Goal: Task Accomplishment & Management: Use online tool/utility

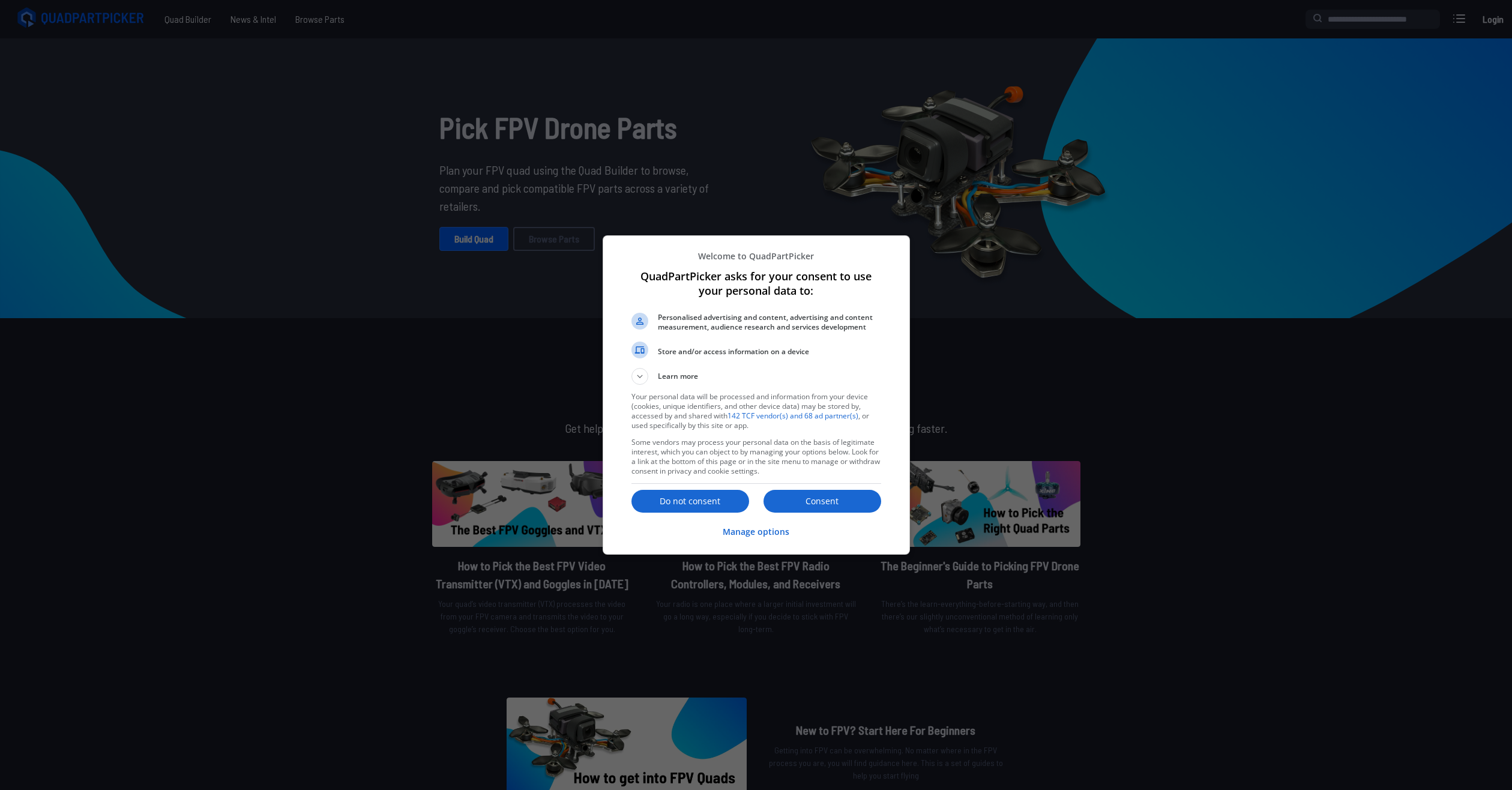
click at [485, 237] on div at bounding box center [756, 395] width 1512 height 790
click at [795, 503] on p "Consent" at bounding box center [822, 501] width 118 height 12
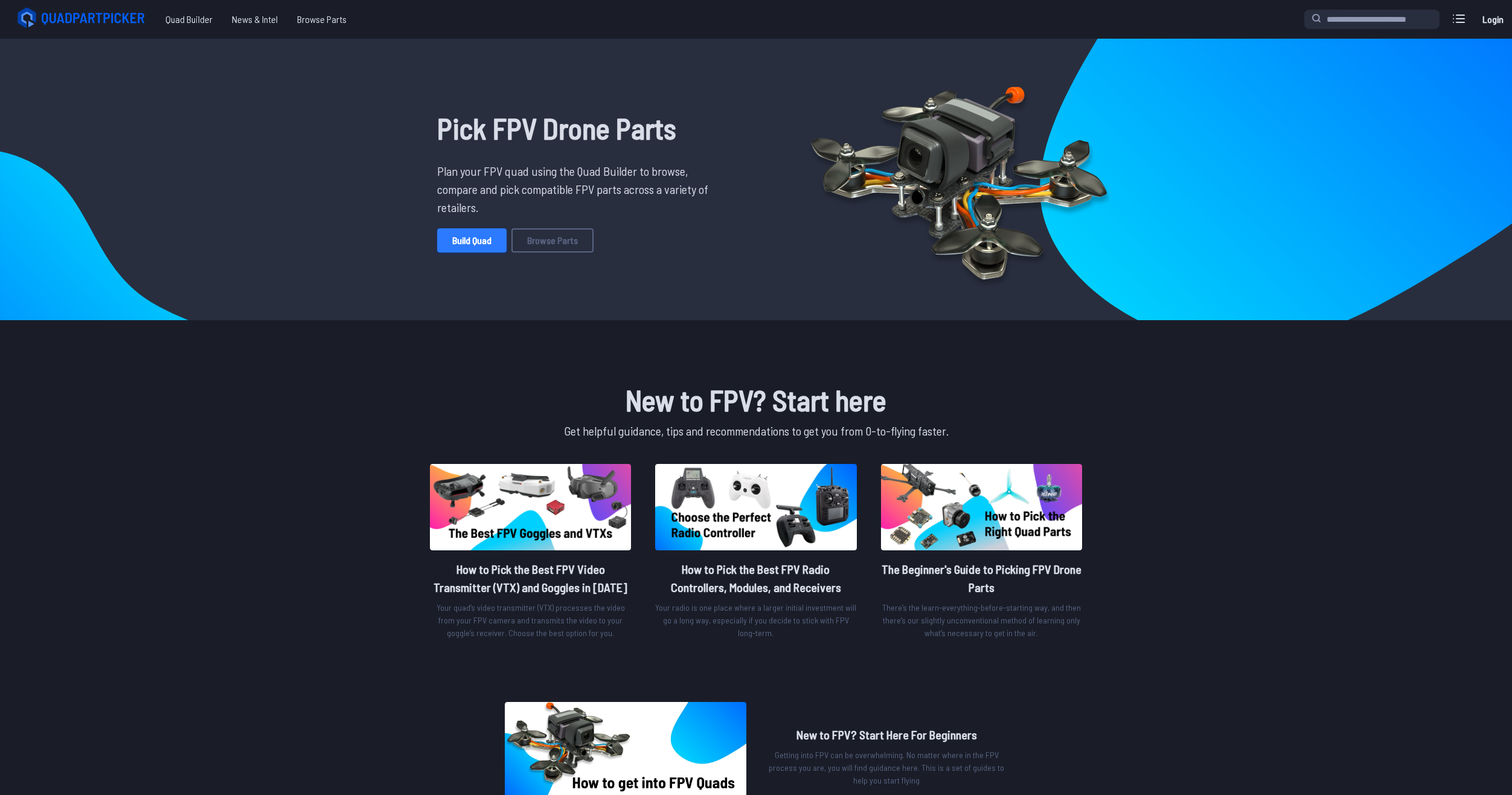
click at [471, 243] on link "Build Quad" at bounding box center [471, 240] width 70 height 24
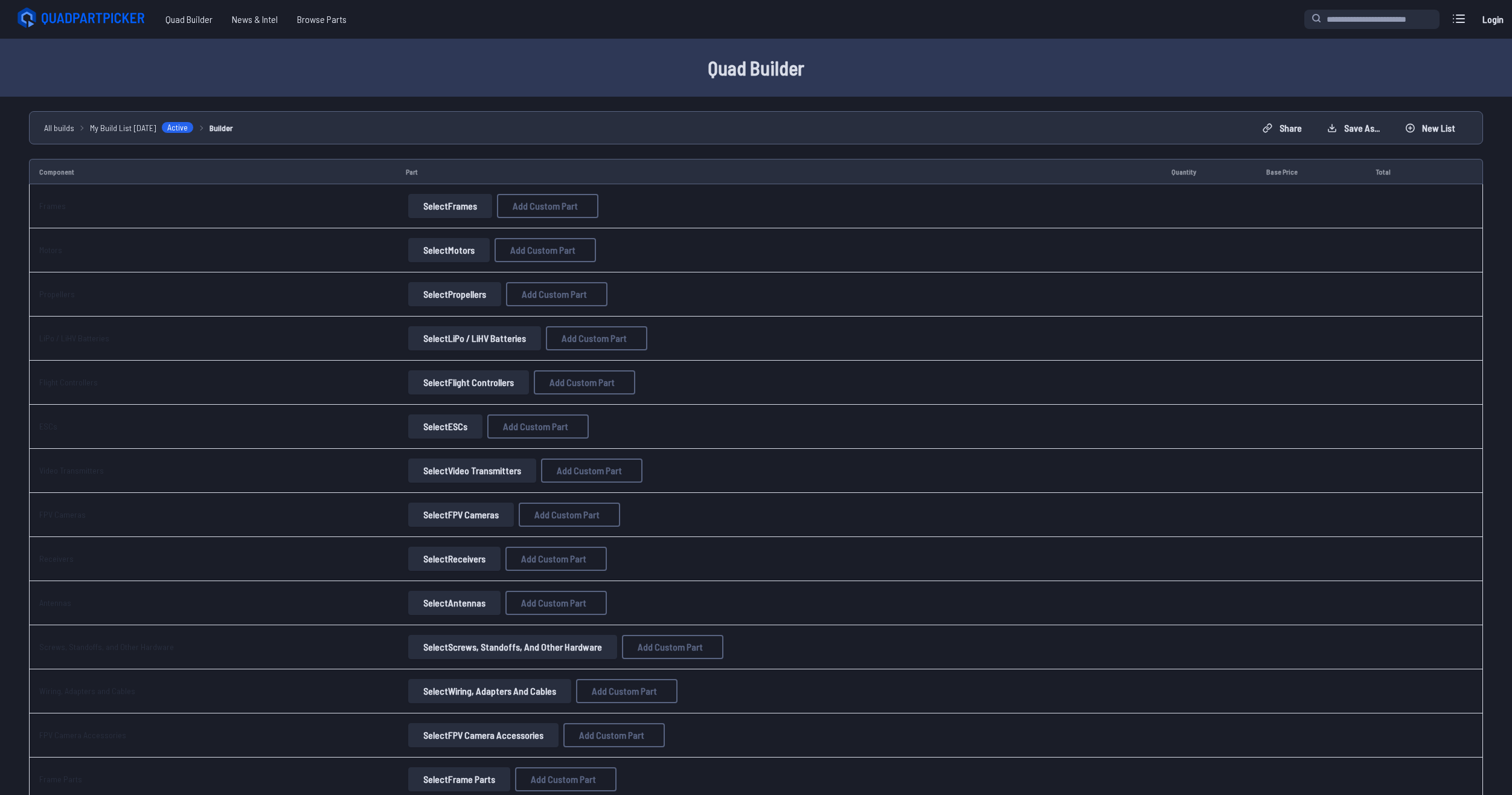
click at [466, 204] on button "Select Frames" at bounding box center [450, 206] width 84 height 24
click at [436, 204] on button "Select Frames" at bounding box center [450, 206] width 84 height 24
click at [539, 209] on span "Add Custom Part" at bounding box center [545, 205] width 65 height 9
select select "**********"
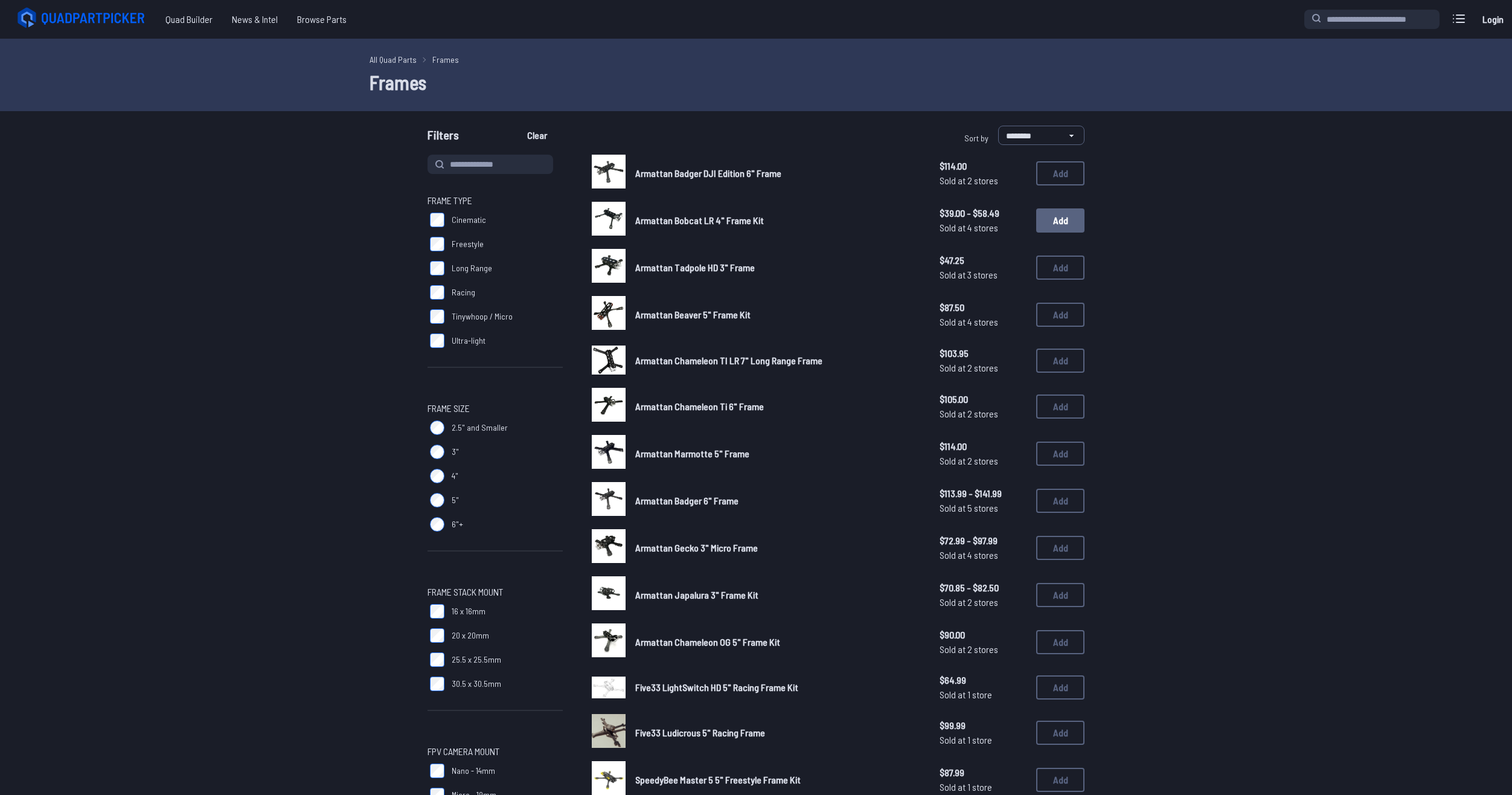
click at [1056, 224] on button "Add" at bounding box center [1060, 220] width 48 height 24
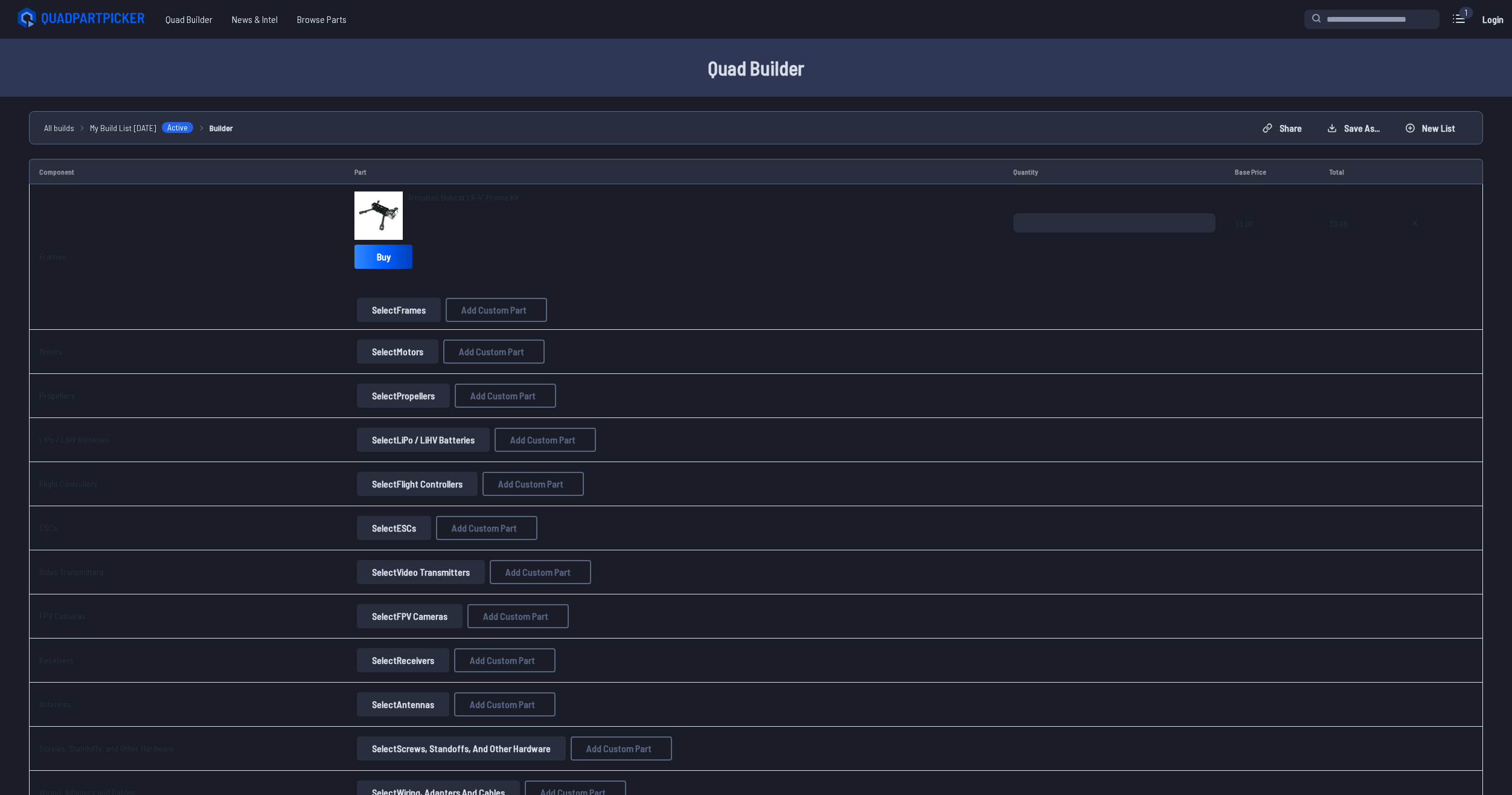
click at [405, 346] on button "Select Motors" at bounding box center [398, 352] width 82 height 24
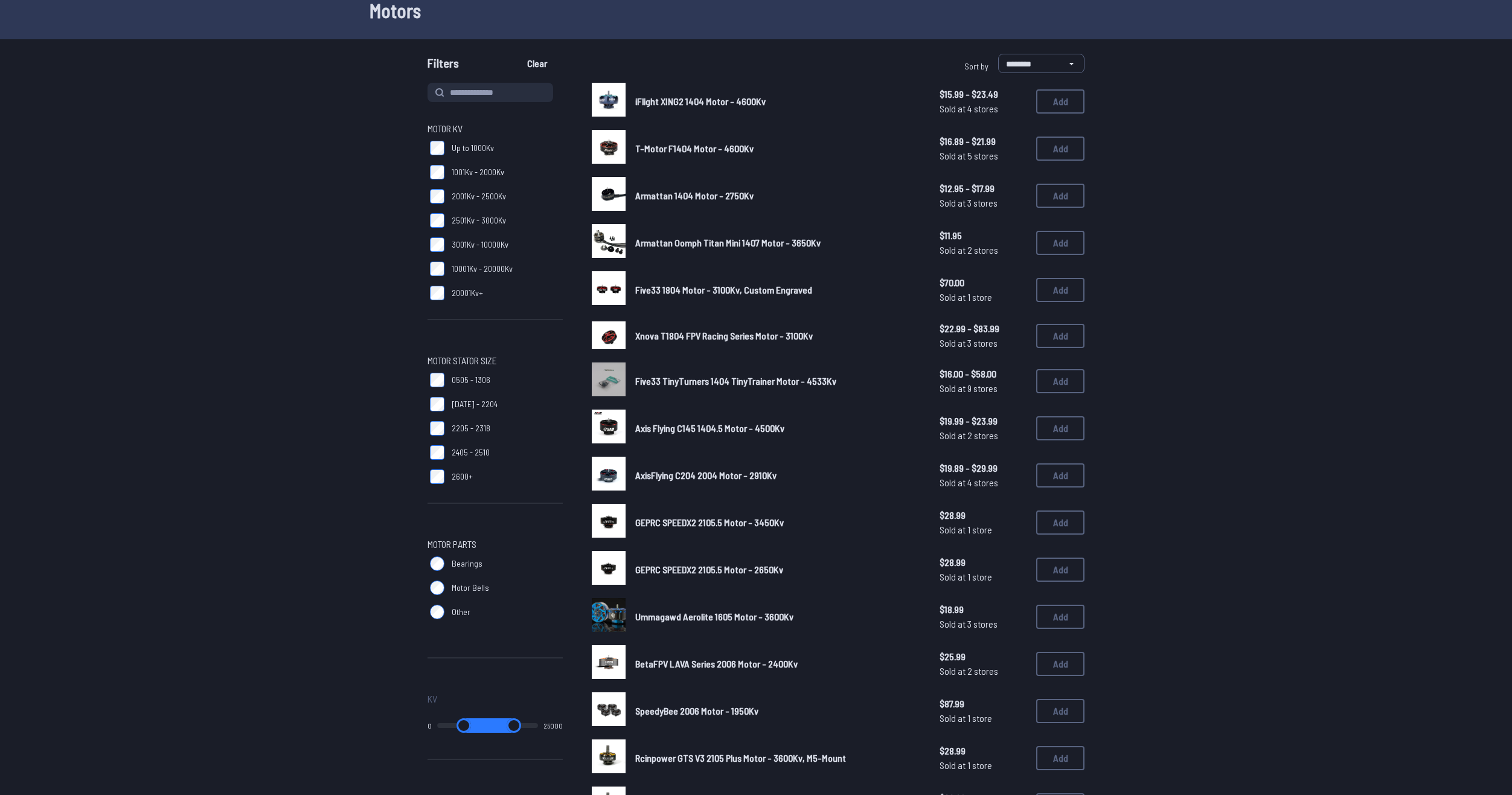
scroll to position [60, 0]
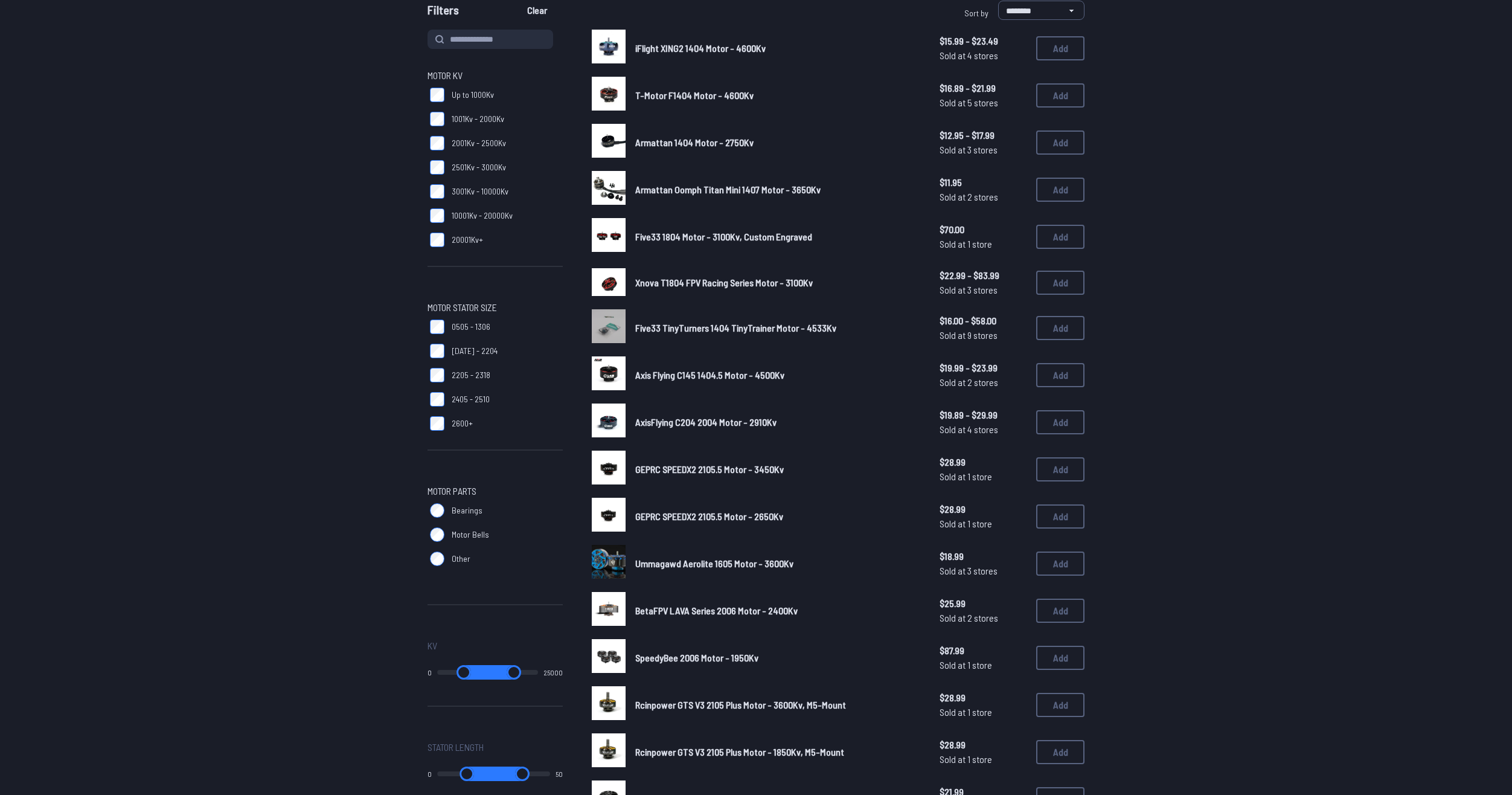
scroll to position [235, 0]
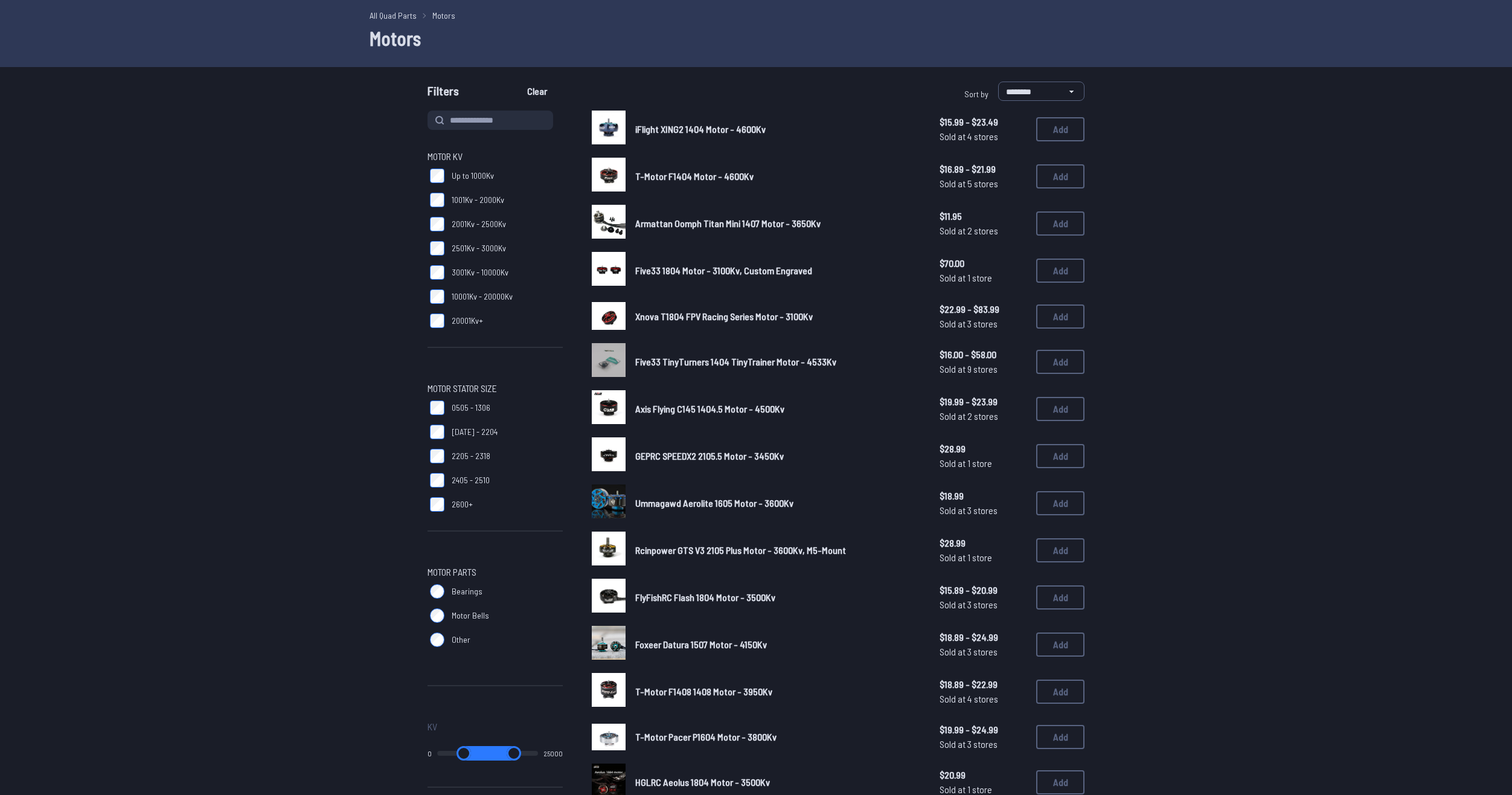
scroll to position [121, 0]
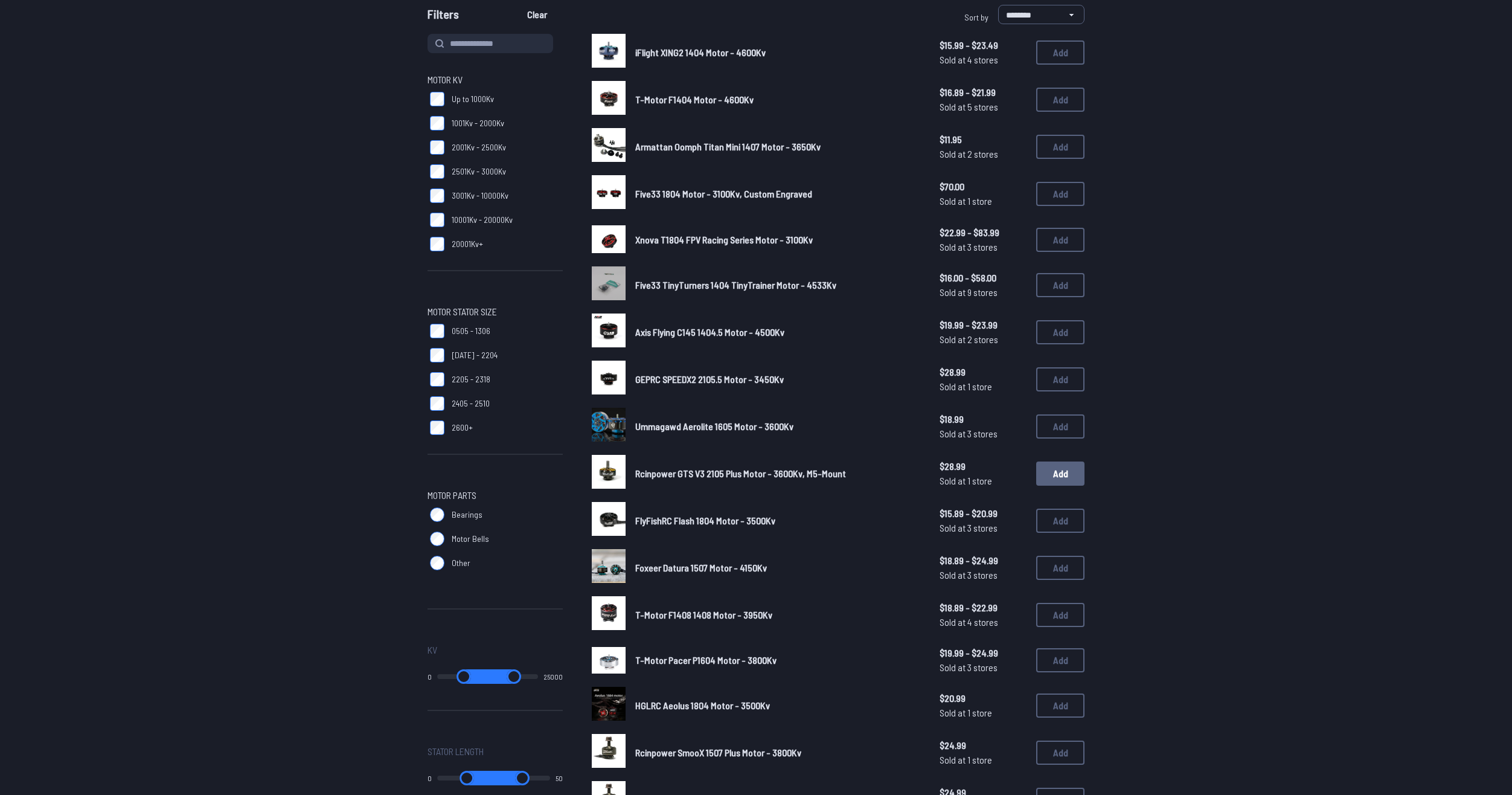
click at [1068, 479] on button "Add" at bounding box center [1060, 474] width 48 height 24
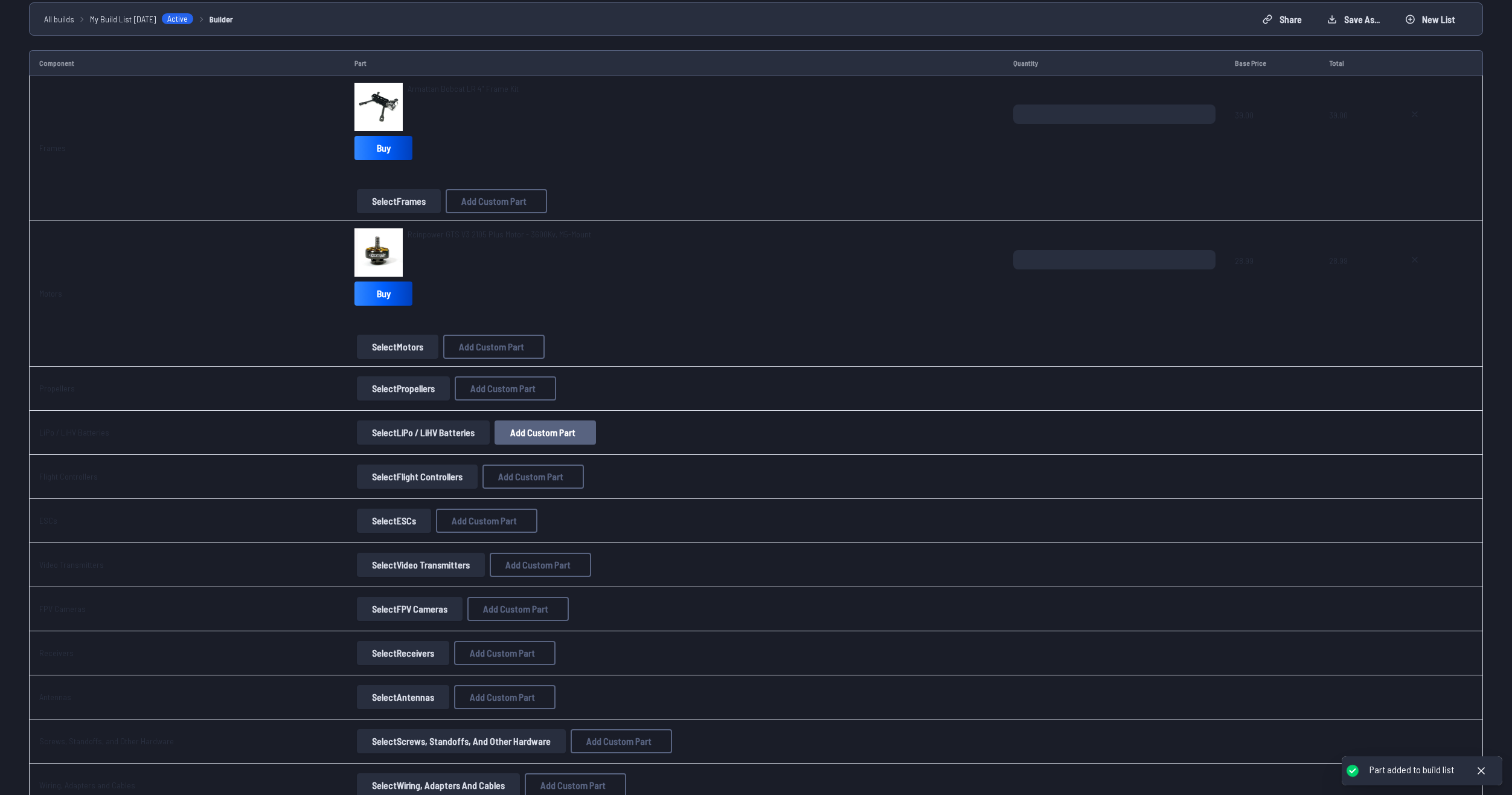
scroll to position [121, 0]
